Goal: Task Accomplishment & Management: Use online tool/utility

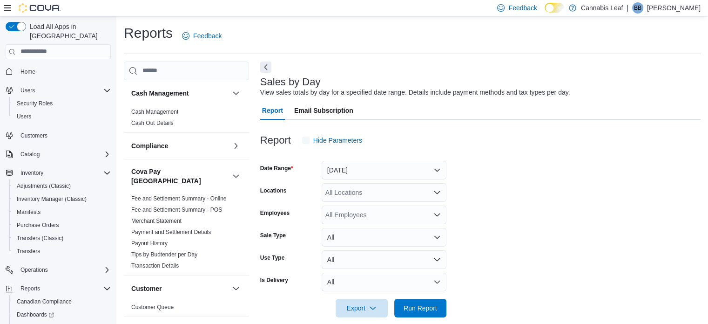
scroll to position [12, 0]
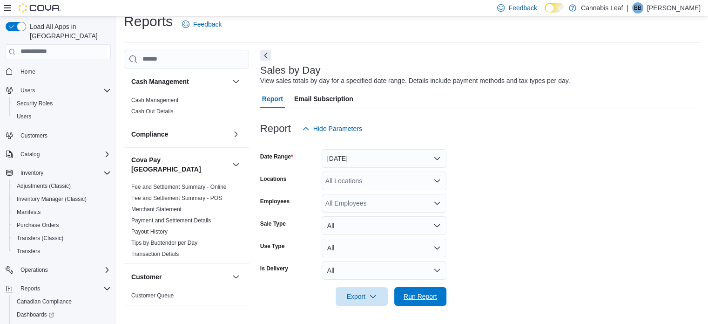
drag, startPoint x: 432, startPoint y: 290, endPoint x: 486, endPoint y: 276, distance: 55.5
click at [432, 290] on span "Run Report" at bounding box center [420, 296] width 41 height 19
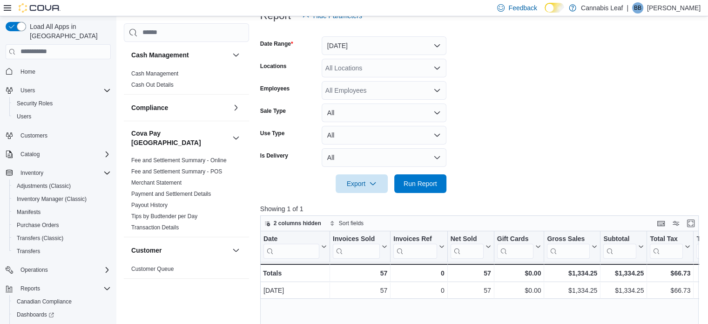
scroll to position [95, 0]
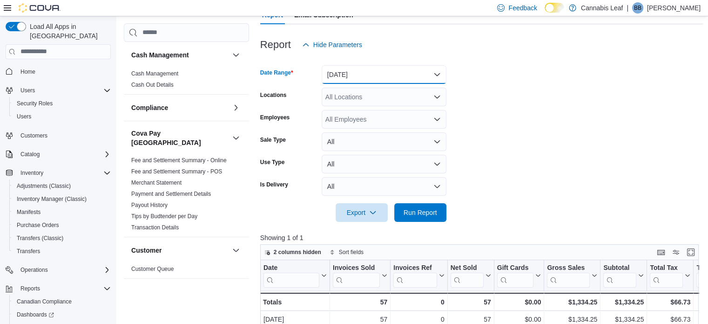
click at [418, 77] on button "[DATE]" at bounding box center [384, 74] width 125 height 19
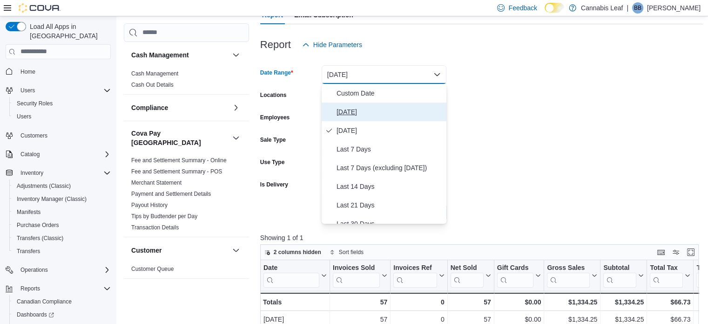
click at [408, 108] on span "[DATE]" at bounding box center [390, 111] width 106 height 11
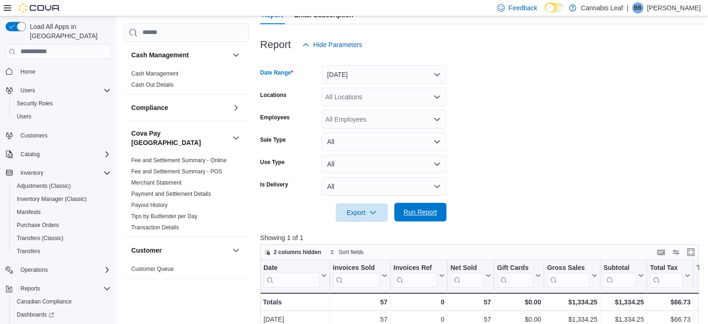
click at [423, 213] on span "Run Report" at bounding box center [421, 211] width 34 height 9
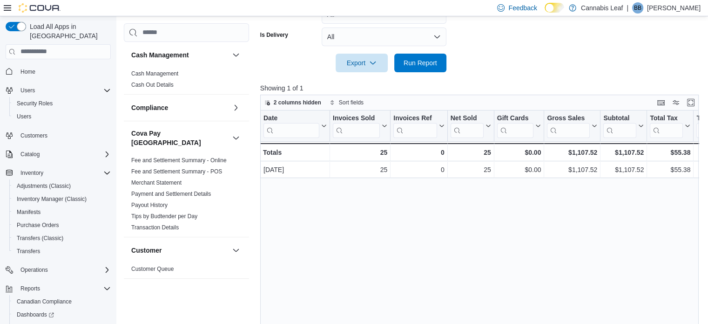
scroll to position [189, 0]
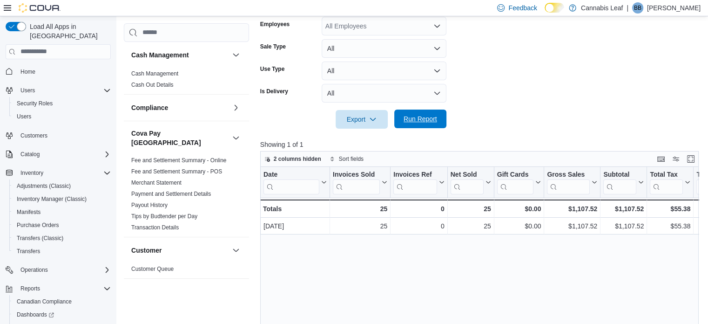
click at [400, 113] on button "Run Report" at bounding box center [421, 118] width 52 height 19
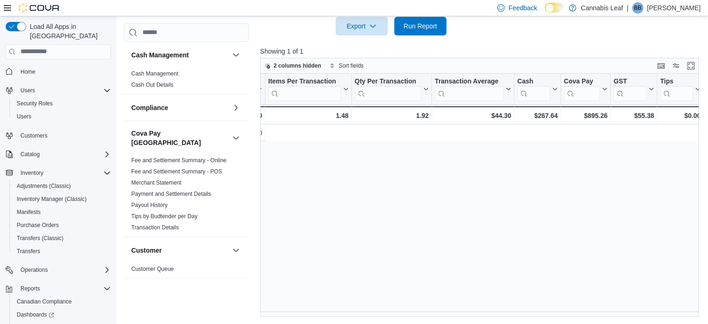
scroll to position [0, 0]
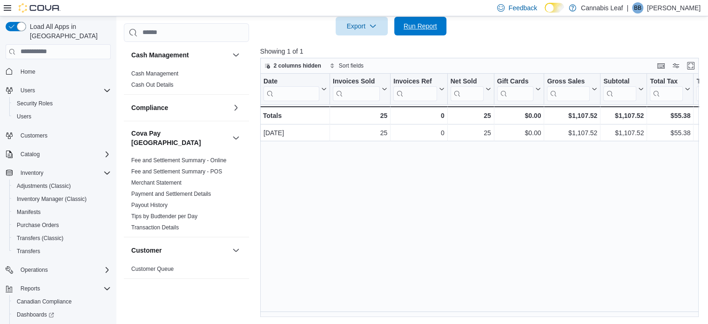
click at [432, 34] on span "Run Report" at bounding box center [420, 26] width 41 height 19
click at [422, 24] on span "Run Report" at bounding box center [421, 25] width 34 height 9
drag, startPoint x: 413, startPoint y: 27, endPoint x: 470, endPoint y: 307, distance: 286.2
click at [413, 27] on span "Run Report" at bounding box center [421, 25] width 34 height 9
drag, startPoint x: 356, startPoint y: 311, endPoint x: 435, endPoint y: 308, distance: 78.8
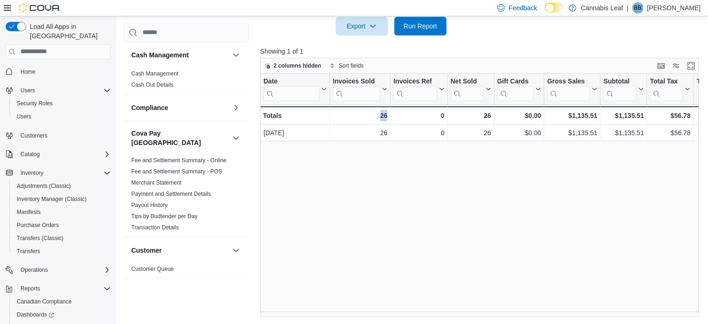
click at [435, 308] on div "Date Click to view column header actions Invoices Sold Click to view column hea…" at bounding box center [481, 196] width 443 height 244
click at [432, 29] on span "Run Report" at bounding box center [421, 25] width 34 height 9
click at [414, 27] on span "Run Report" at bounding box center [421, 25] width 34 height 9
click at [415, 25] on span "Run Report" at bounding box center [421, 25] width 34 height 9
